Goal: Information Seeking & Learning: Learn about a topic

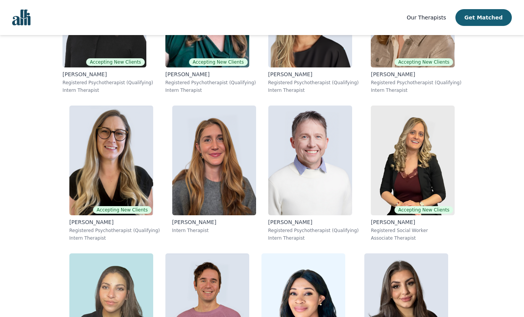
scroll to position [2762, 0]
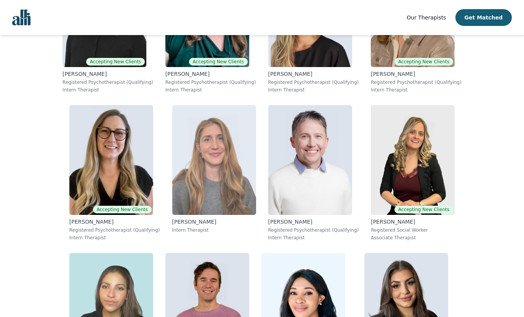
click at [216, 162] on img at bounding box center [214, 160] width 84 height 110
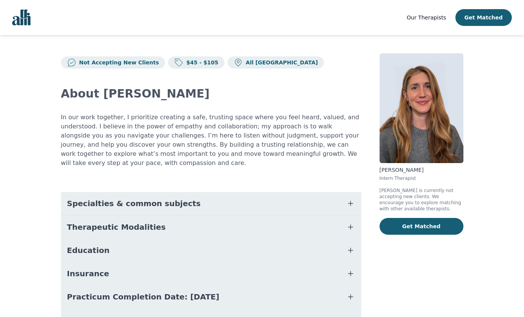
click at [179, 130] on p "In our work together, I prioritize creating a safe, trusting space where you fe…" at bounding box center [211, 140] width 300 height 55
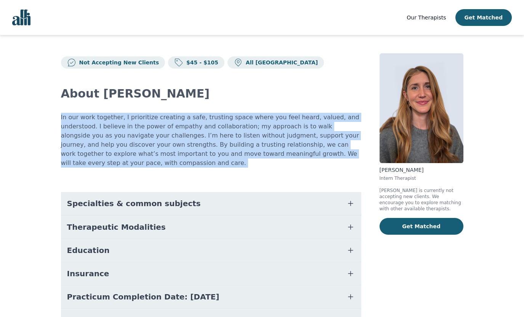
click at [179, 130] on p "In our work together, I prioritize creating a safe, trusting space where you fe…" at bounding box center [211, 140] width 300 height 55
copy div "In our work together, I prioritize creating a safe, trusting space where you fe…"
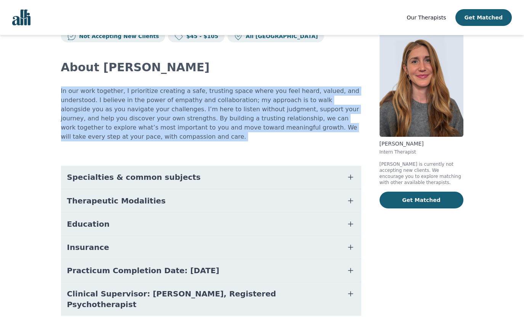
scroll to position [42, 0]
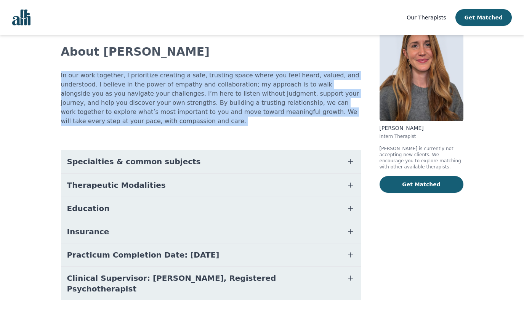
click at [166, 156] on span "Specialties & common subjects" at bounding box center [134, 161] width 134 height 11
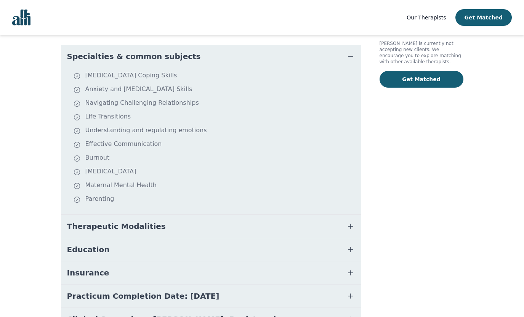
scroll to position [188, 0]
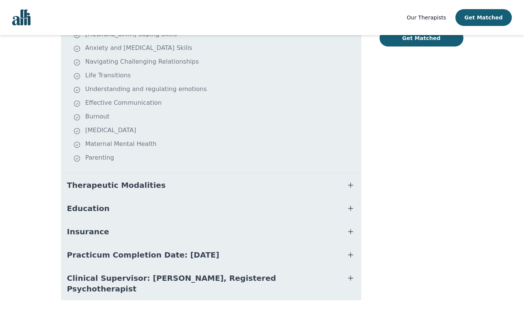
click at [122, 180] on span "Therapeutic Modalities" at bounding box center [116, 185] width 99 height 11
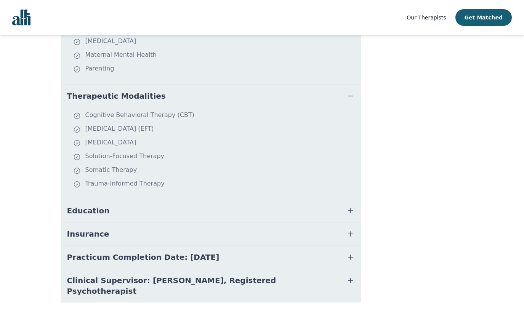
scroll to position [280, 0]
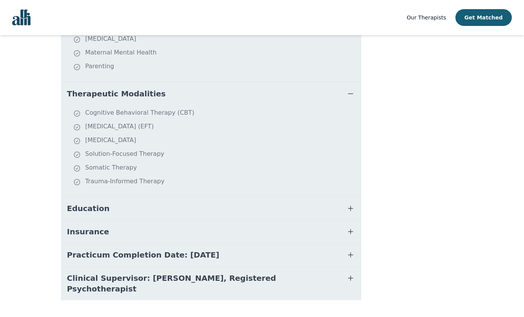
click at [75, 207] on button "Education" at bounding box center [211, 208] width 300 height 23
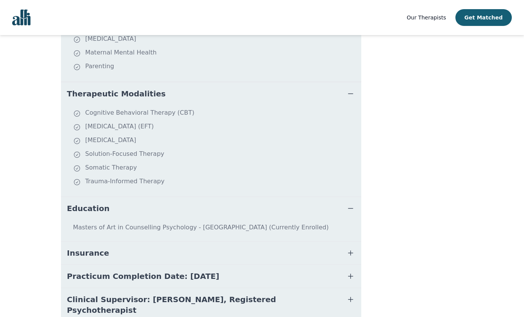
scroll to position [301, 0]
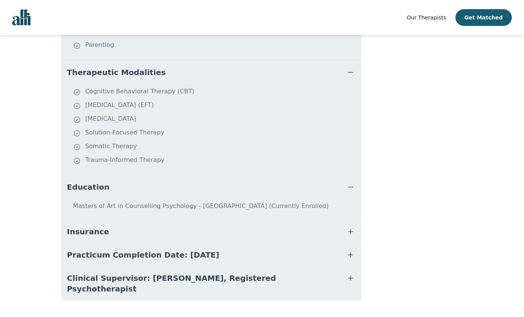
click at [75, 226] on span "Insurance" at bounding box center [88, 231] width 42 height 11
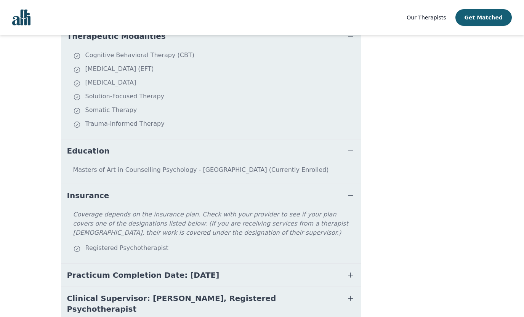
scroll to position [358, 0]
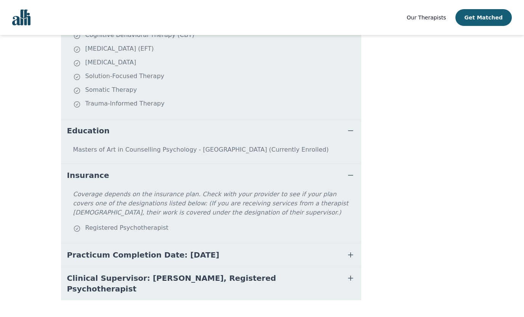
click at [106, 273] on span "Clinical Supervisor: [PERSON_NAME], Registered Psychotherapist" at bounding box center [202, 283] width 270 height 21
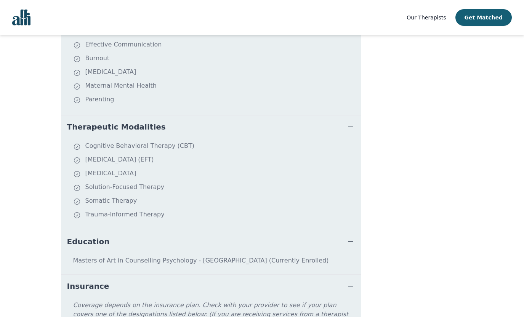
scroll to position [248, 0]
